Goal: Navigation & Orientation: Find specific page/section

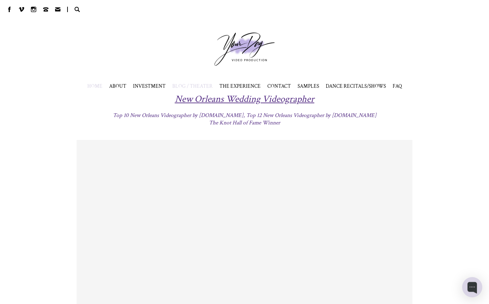
click at [183, 85] on span "BLOG / THEATER" at bounding box center [192, 86] width 40 height 7
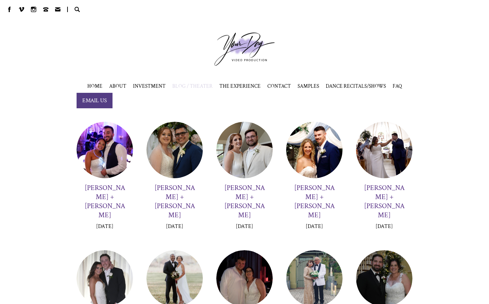
click at [173, 154] on div at bounding box center [175, 150] width 56 height 56
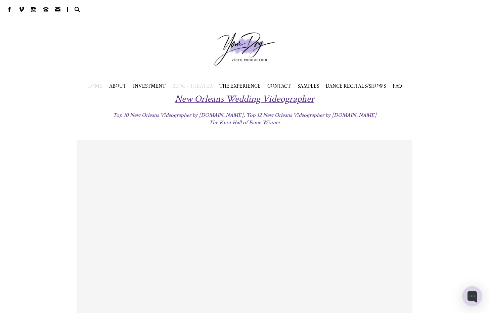
click at [202, 88] on span "BLOG / THEATER" at bounding box center [192, 86] width 40 height 7
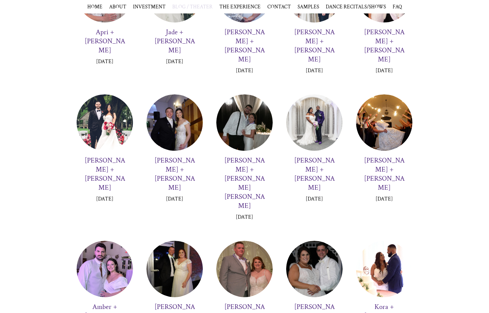
scroll to position [851, 0]
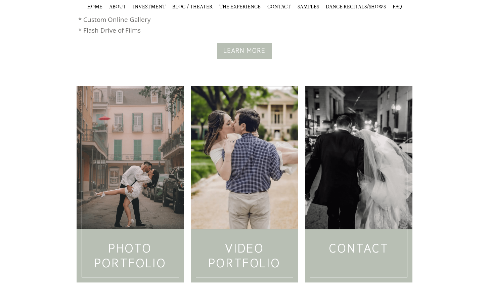
scroll to position [737, 0]
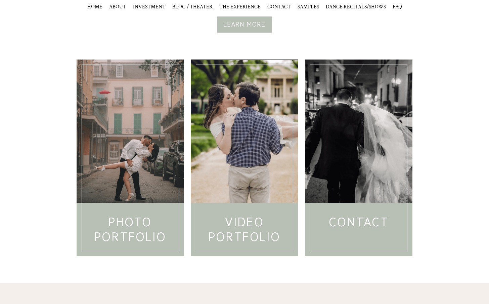
click at [135, 168] on div at bounding box center [131, 131] width 108 height 144
click at [260, 215] on h3 "VIDEO PORTFOLIO" at bounding box center [245, 230] width 84 height 30
click at [355, 195] on div at bounding box center [359, 131] width 108 height 144
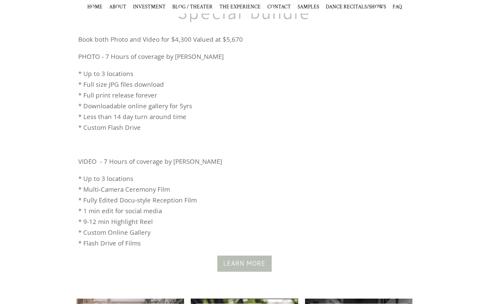
scroll to position [0, 0]
